Goal: Task Accomplishment & Management: Manage account settings

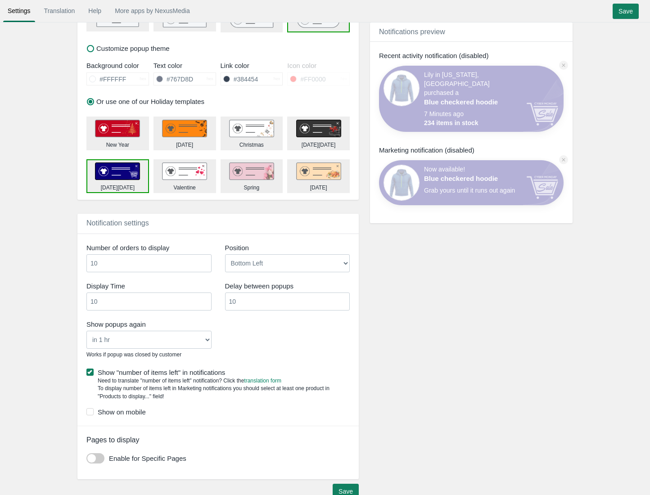
scroll to position [395, 0]
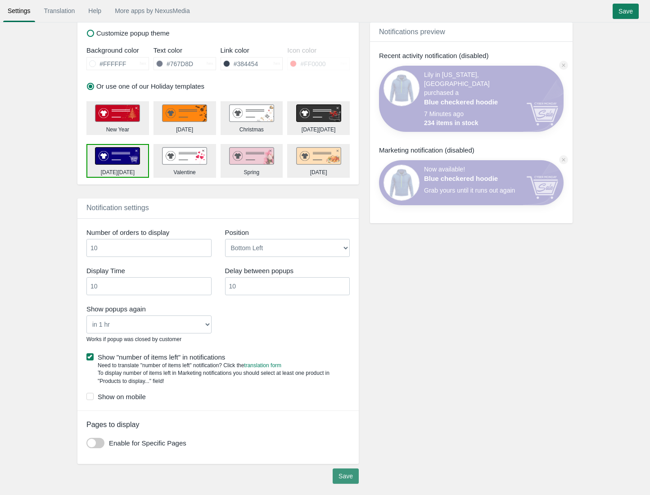
click at [346, 475] on input "Save" at bounding box center [346, 475] width 26 height 15
click at [127, 393] on label "Show on mobile" at bounding box center [217, 396] width 263 height 9
click at [146, 394] on input "Show on mobile" at bounding box center [146, 394] width 0 height 0
click at [351, 481] on input "Save" at bounding box center [346, 475] width 26 height 15
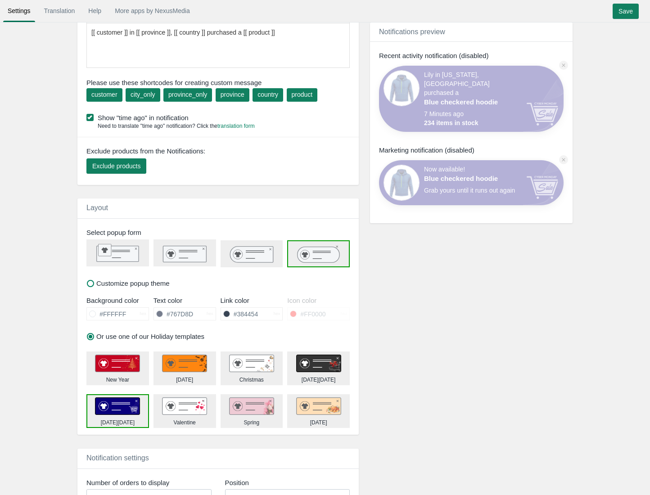
scroll to position [35, 0]
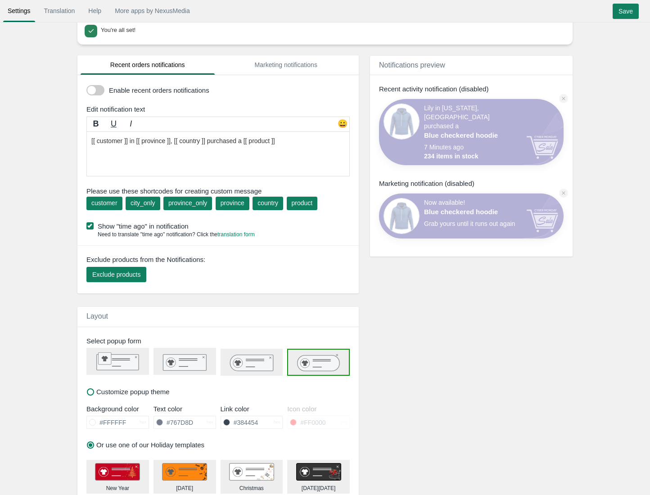
click at [94, 91] on span at bounding box center [95, 90] width 18 height 10
click at [86, 87] on input "checkbox" at bounding box center [86, 87] width 0 height 0
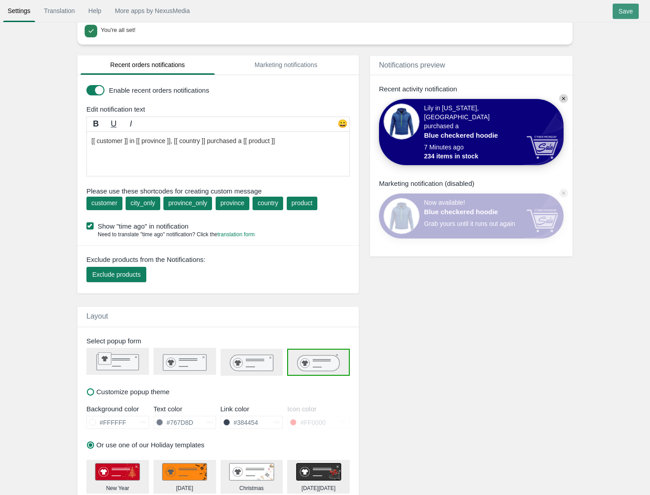
click at [632, 12] on input "Save" at bounding box center [625, 11] width 26 height 15
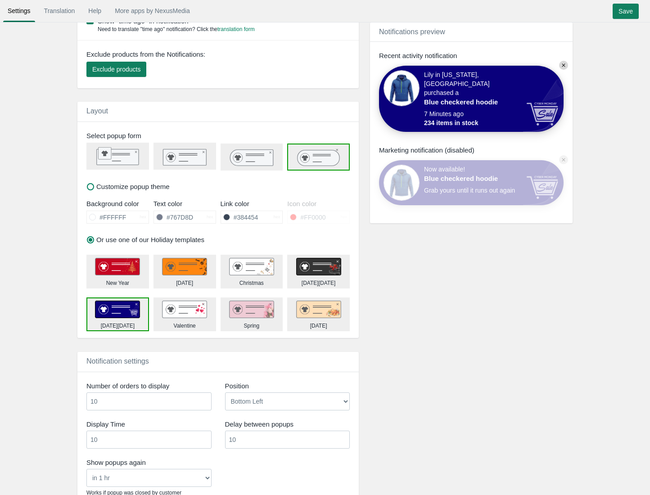
scroll to position [300, 0]
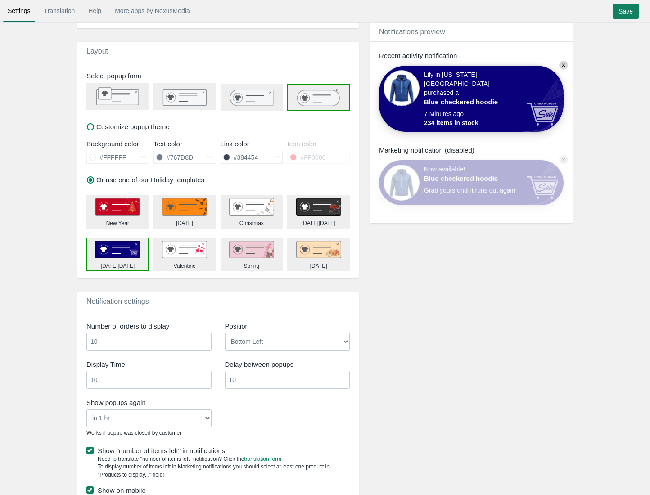
click at [182, 247] on img at bounding box center [184, 250] width 45 height 18
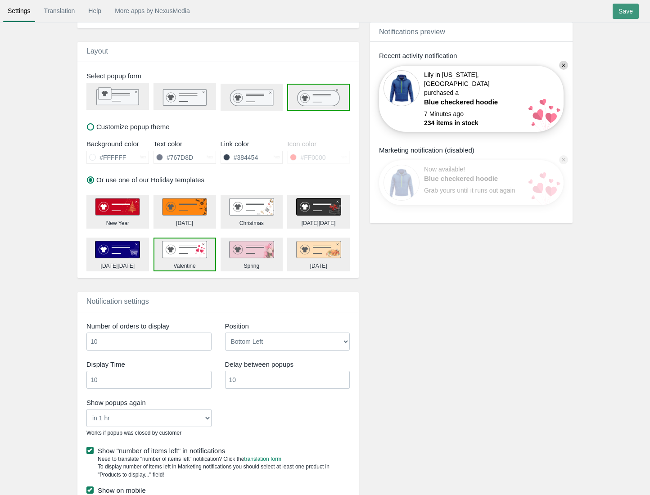
click at [625, 9] on input "Save" at bounding box center [625, 11] width 26 height 15
click at [252, 204] on img at bounding box center [251, 207] width 45 height 18
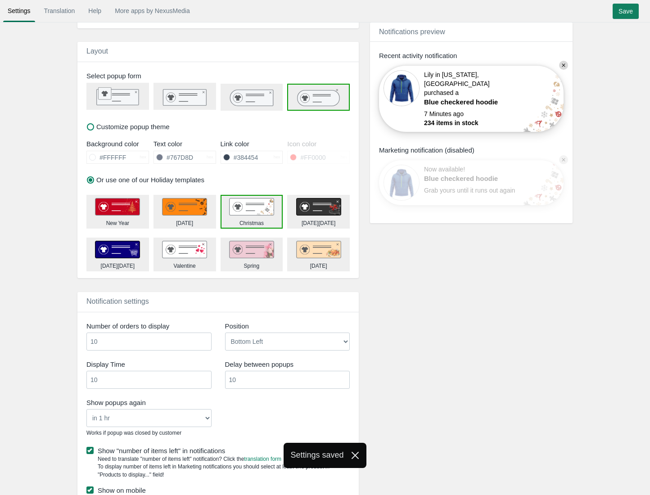
click at [189, 206] on img at bounding box center [184, 207] width 45 height 18
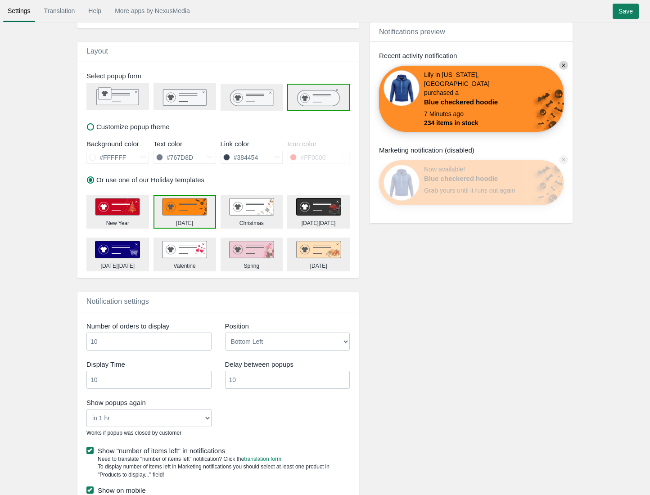
click at [308, 214] on img at bounding box center [318, 207] width 45 height 18
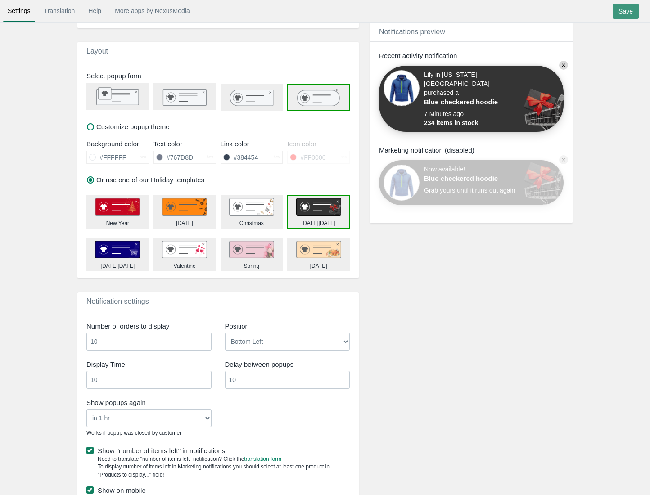
click at [625, 8] on input "Save" at bounding box center [625, 11] width 26 height 15
click at [481, 318] on div "Notifications preview Show Recent activity notification Lily in California, Uni…" at bounding box center [464, 194] width 202 height 785
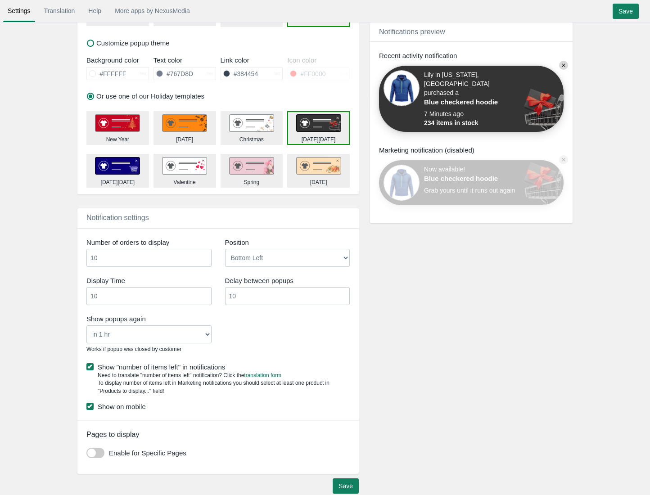
scroll to position [395, 0]
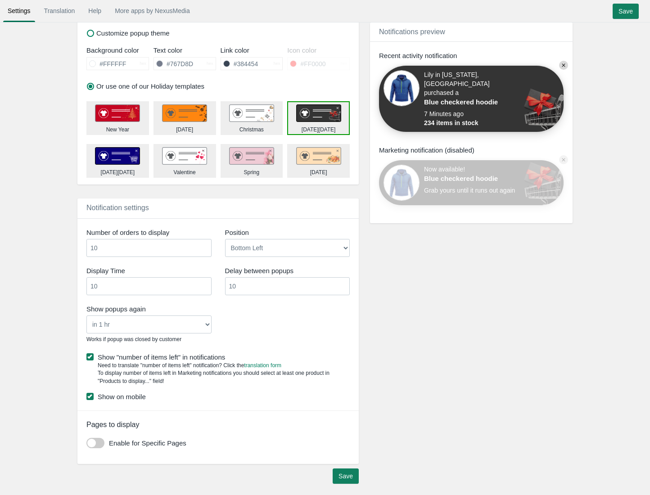
click at [94, 438] on span at bounding box center [95, 443] width 18 height 10
click at [86, 440] on input "checkbox" at bounding box center [86, 440] width 0 height 0
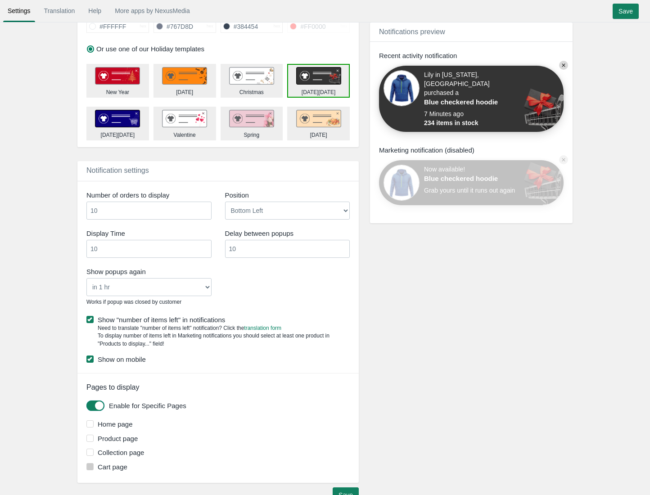
scroll to position [451, 0]
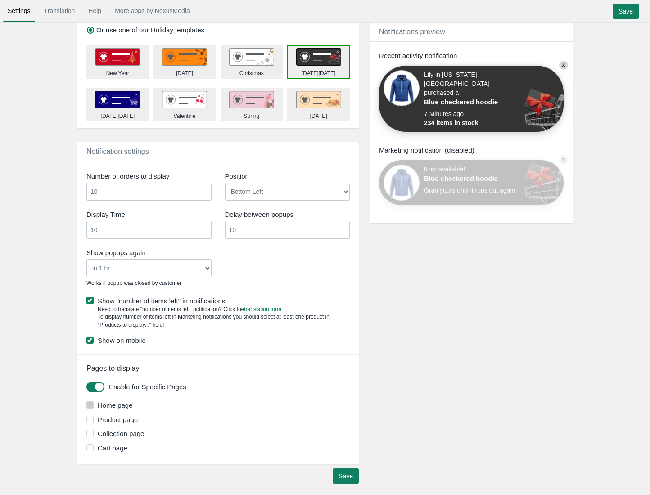
click at [116, 407] on label "Home page" at bounding box center [218, 404] width 265 height 9
click at [133, 402] on input "Home page" at bounding box center [133, 402] width 0 height 0
click at [120, 434] on label "Collection page" at bounding box center [218, 433] width 265 height 9
click at [144, 431] on input "Collection page" at bounding box center [144, 431] width 0 height 0
click at [133, 435] on label "Collection page" at bounding box center [218, 433] width 265 height 9
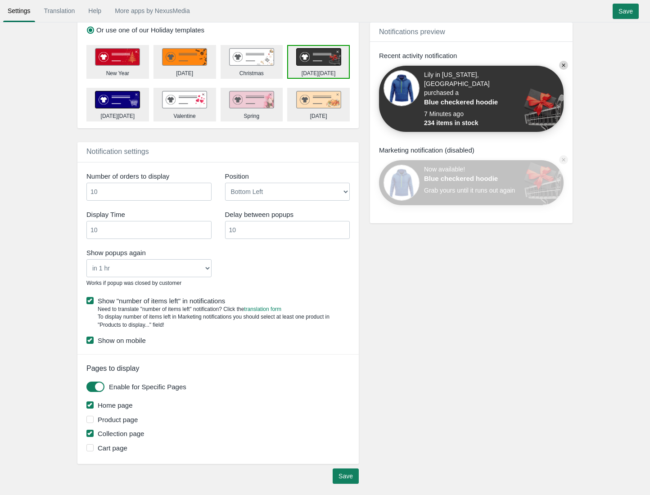
click at [144, 431] on input "Collection page" at bounding box center [144, 431] width 0 height 0
click at [349, 476] on input "Save" at bounding box center [346, 475] width 26 height 15
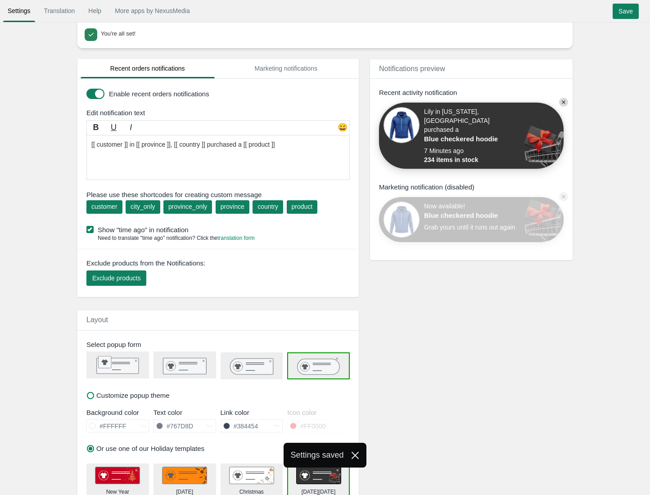
scroll to position [0, 0]
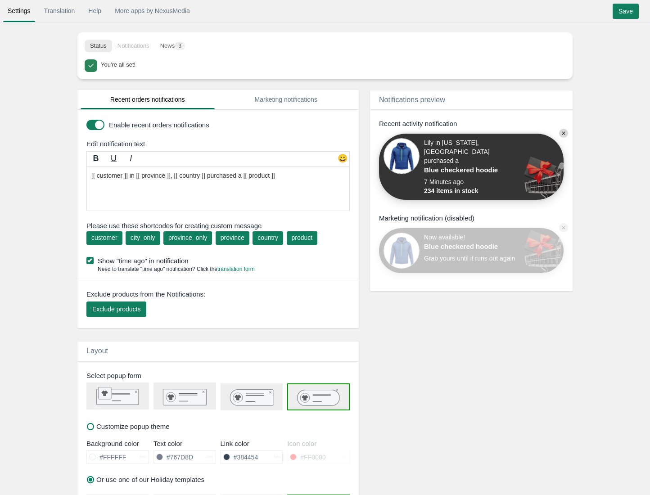
click at [95, 121] on span at bounding box center [95, 125] width 18 height 10
click at [86, 121] on input "checkbox" at bounding box center [86, 121] width 0 height 0
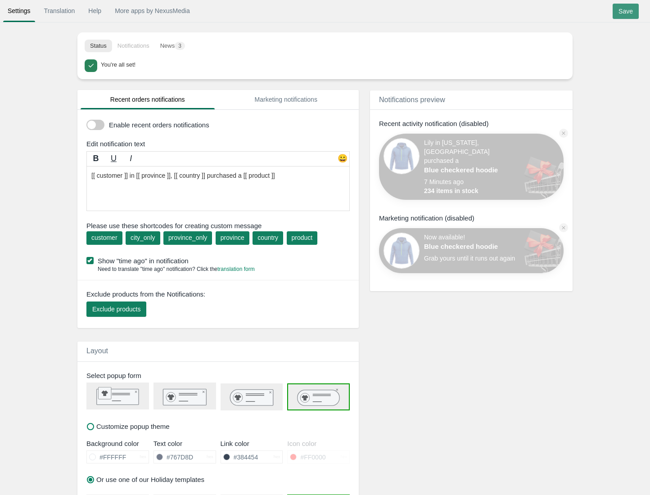
click at [627, 14] on input "Save" at bounding box center [625, 11] width 26 height 15
